Goal: Transaction & Acquisition: Purchase product/service

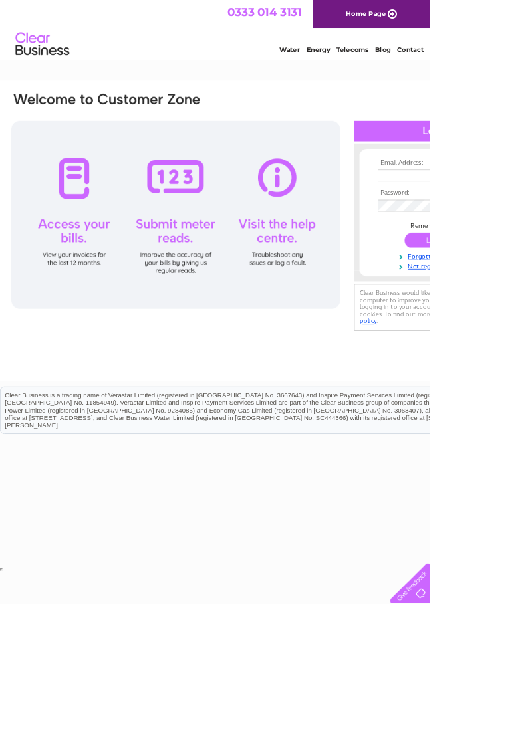
click at [531, 217] on input "text" at bounding box center [535, 217] width 137 height 15
type input "lebiodka80@gmail.com"
click at [531, 300] on input "submit" at bounding box center [542, 299] width 82 height 19
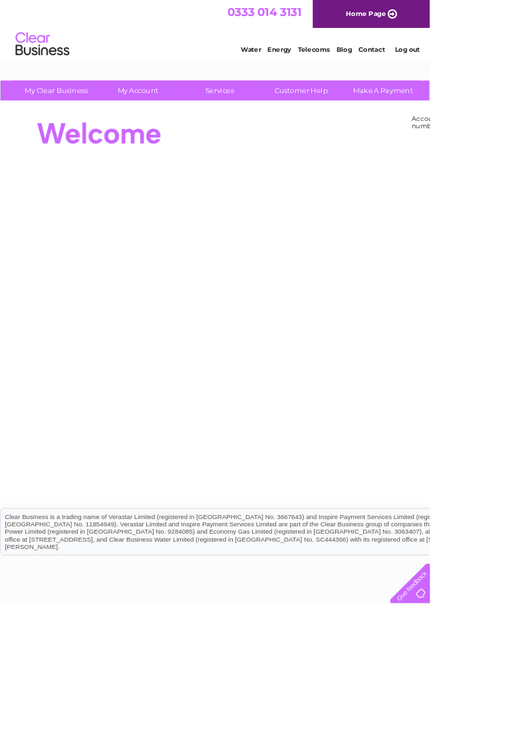
click at [475, 109] on link "Make A Payment" at bounding box center [474, 112] width 110 height 25
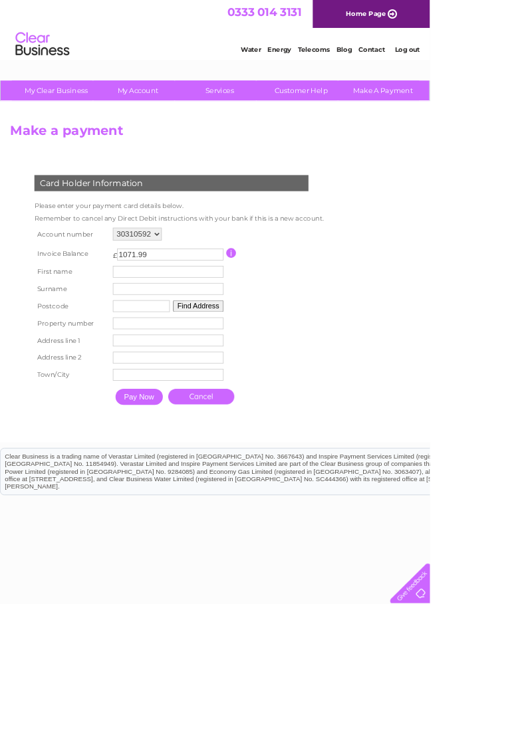
click at [375, 114] on link "Customer Help" at bounding box center [373, 112] width 110 height 25
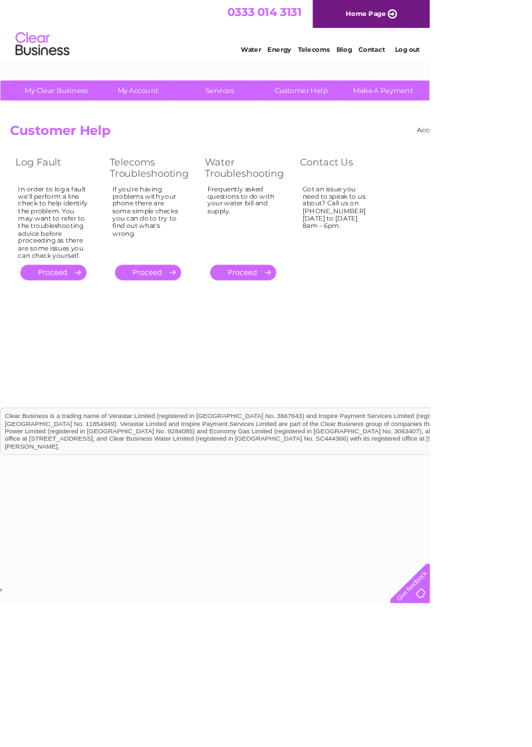
click at [307, 343] on link "." at bounding box center [301, 337] width 82 height 19
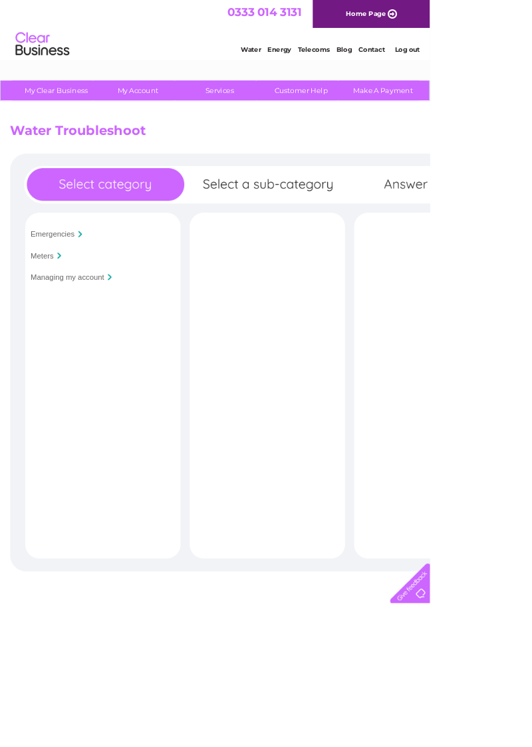
click at [128, 344] on input "Managing my account" at bounding box center [83, 343] width 91 height 11
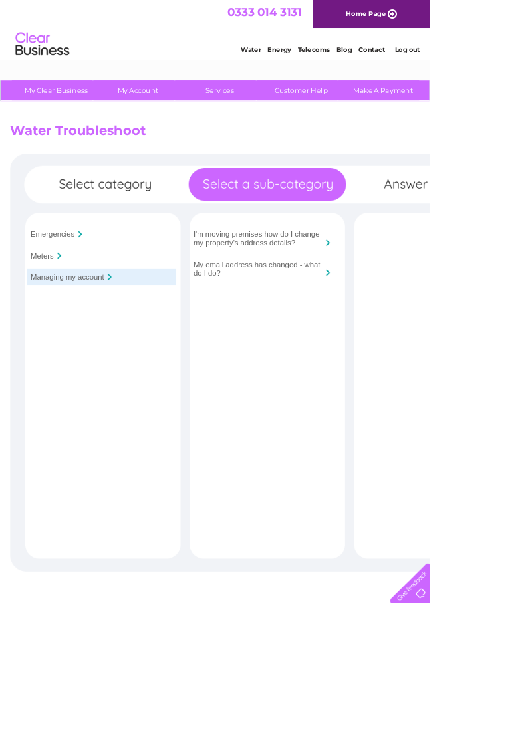
click at [65, 114] on link "My Clear Business" at bounding box center [70, 112] width 110 height 25
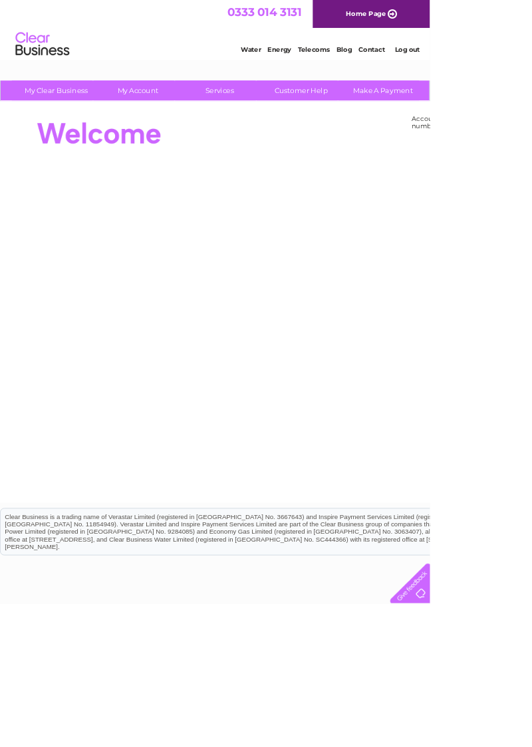
click at [88, 106] on link "My Clear Business" at bounding box center [70, 112] width 110 height 25
click at [477, 113] on link "Make A Payment" at bounding box center [474, 112] width 110 height 25
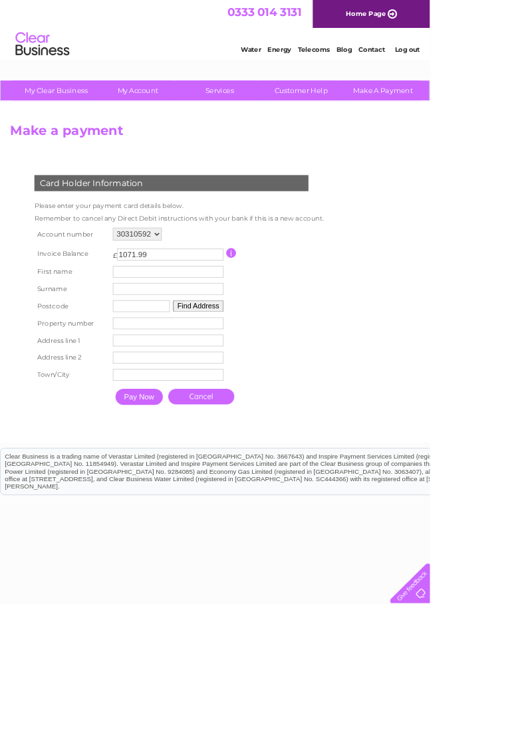
click at [243, 312] on input "1071.99" at bounding box center [211, 315] width 132 height 15
type input "1"
type input "271"
type input "271.99"
click at [221, 338] on input "text" at bounding box center [208, 336] width 137 height 15
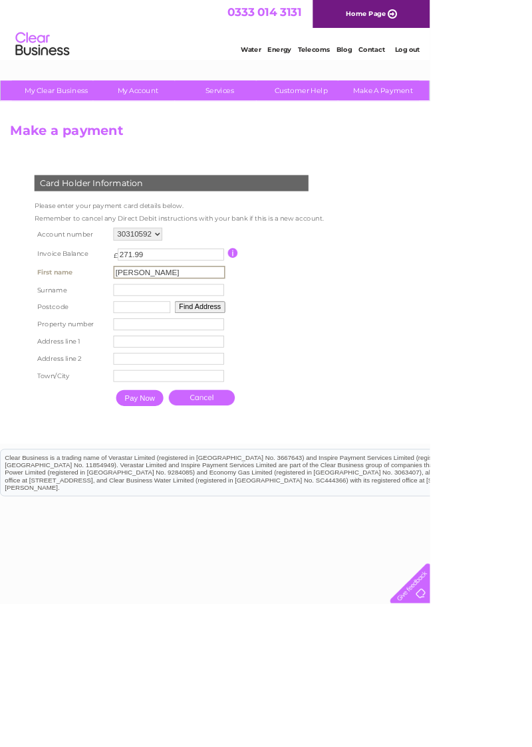
type input "Dorota"
click at [191, 362] on input "text" at bounding box center [208, 359] width 137 height 15
type input "Lebioda"
click at [191, 375] on input "text" at bounding box center [175, 380] width 70 height 15
type input "G513bq"
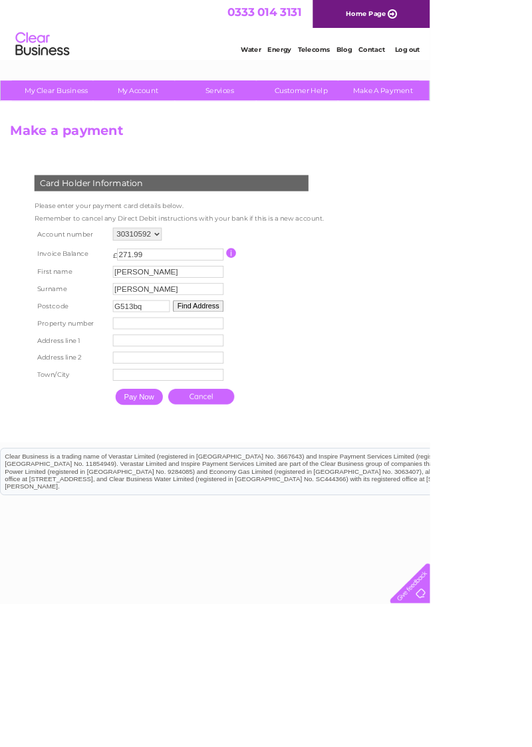
click at [252, 383] on button "Find Address" at bounding box center [245, 379] width 62 height 15
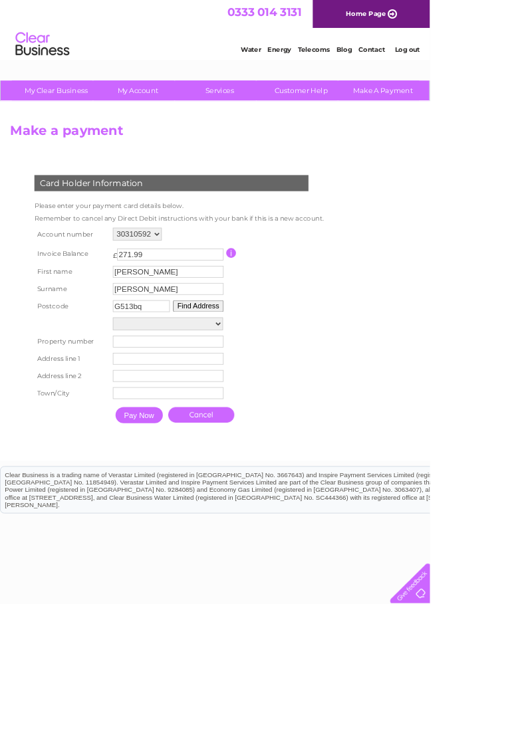
click at [269, 404] on select "9 Rosneath Street/68 - 84, Langlands Road 59, Shaw Street 66, Langlands Road 68…" at bounding box center [208, 401] width 136 height 16
select select "88,Langlands Road,,Glasgow"
type input "88"
type input "Langlands Road"
type input "Glasgow"
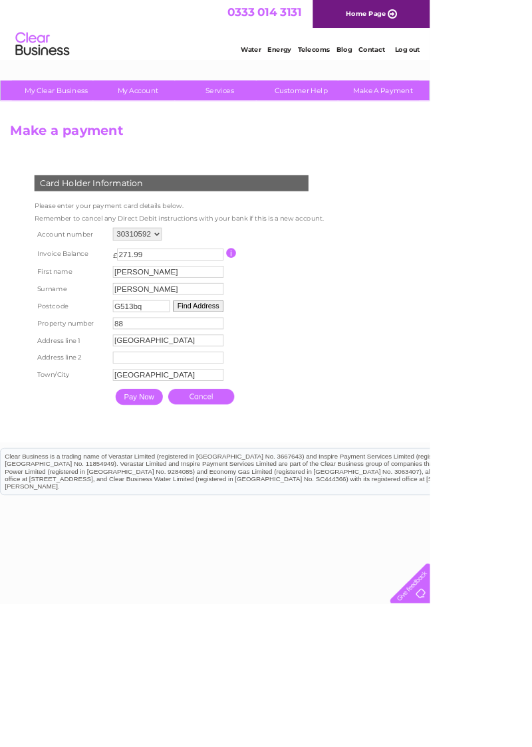
click at [176, 492] on input "Pay Now" at bounding box center [172, 491] width 59 height 20
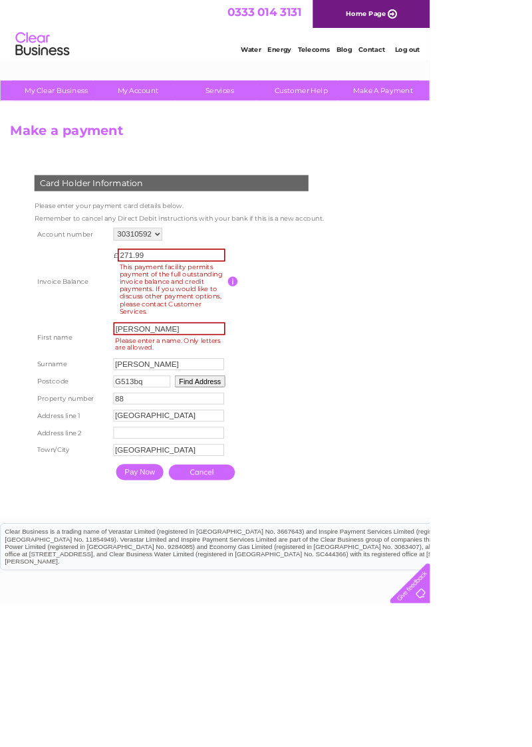
click at [191, 411] on input "Dorota" at bounding box center [209, 407] width 138 height 16
type input "Dorota"
click at [290, 349] on input "button" at bounding box center [288, 348] width 13 height 12
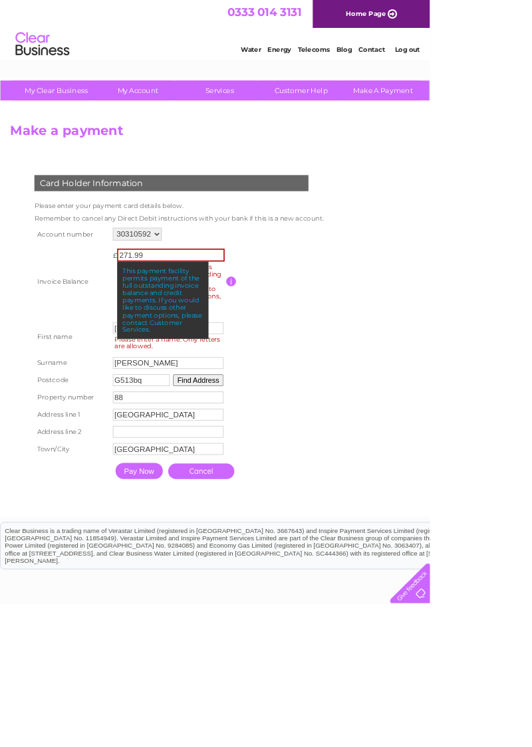
click at [217, 374] on div "This payment facility permits payment of the full outstanding invoice balance a…" at bounding box center [201, 372] width 113 height 96
